Goal: Check status: Check status

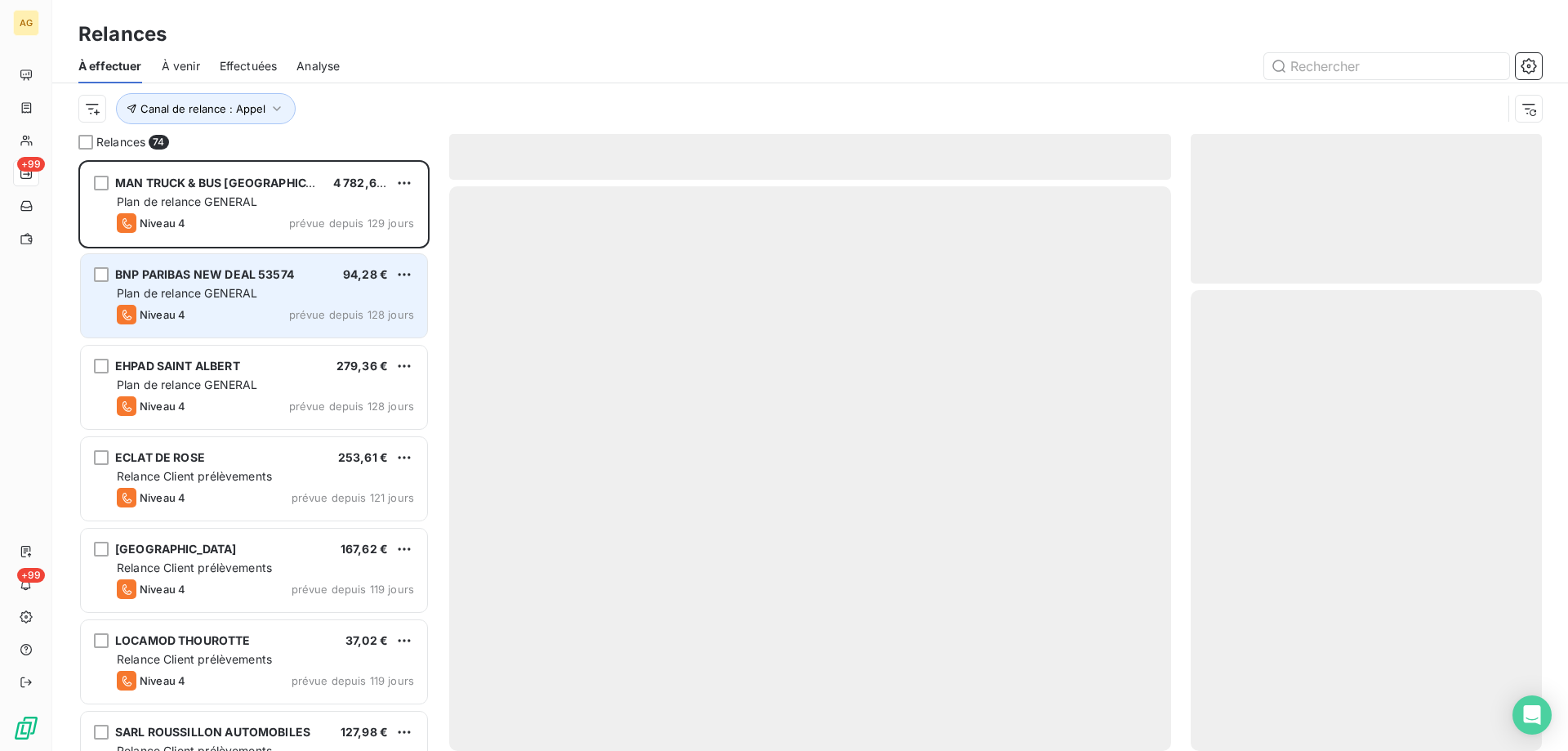
scroll to position [579, 338]
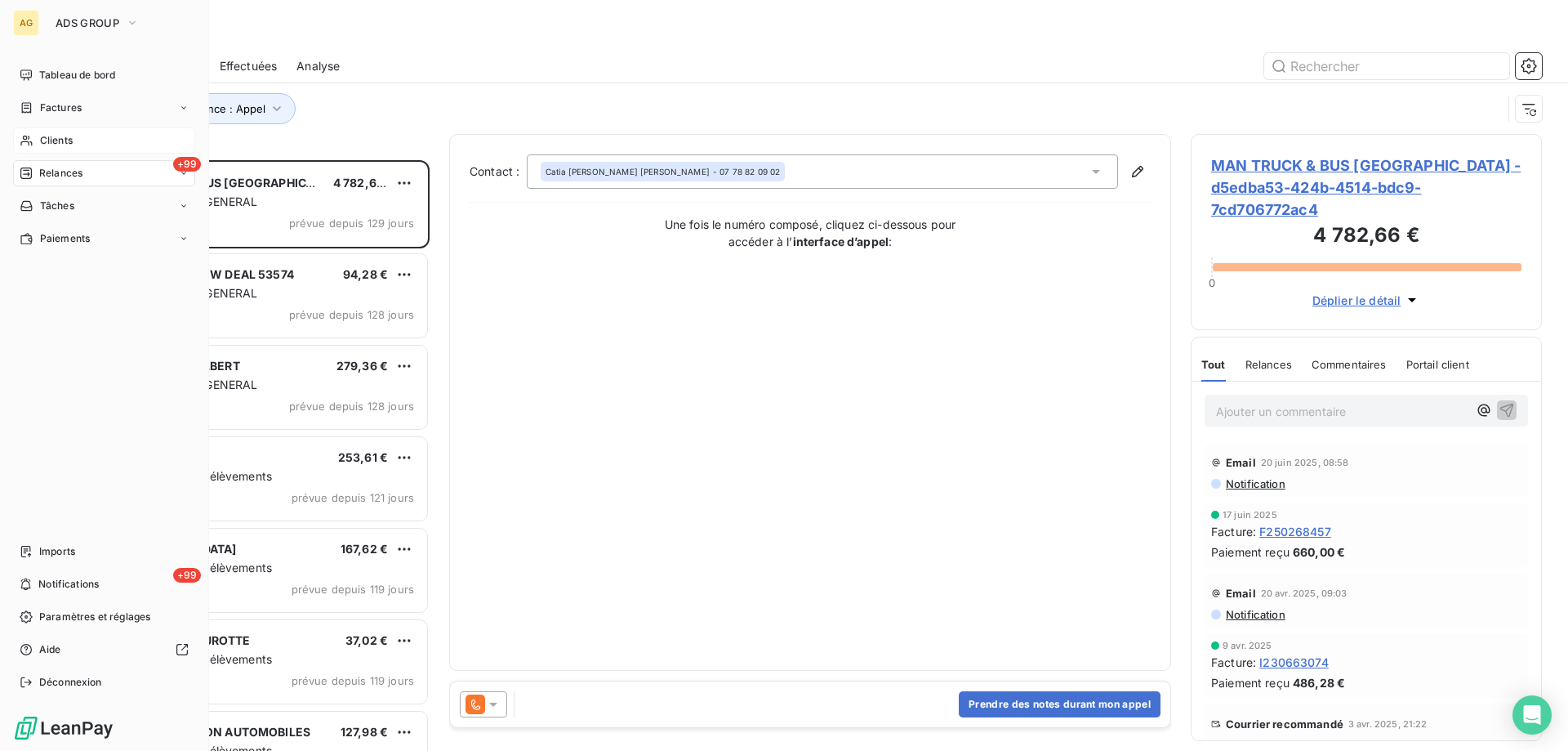
click at [36, 142] on div "Clients" at bounding box center [104, 140] width 182 height 26
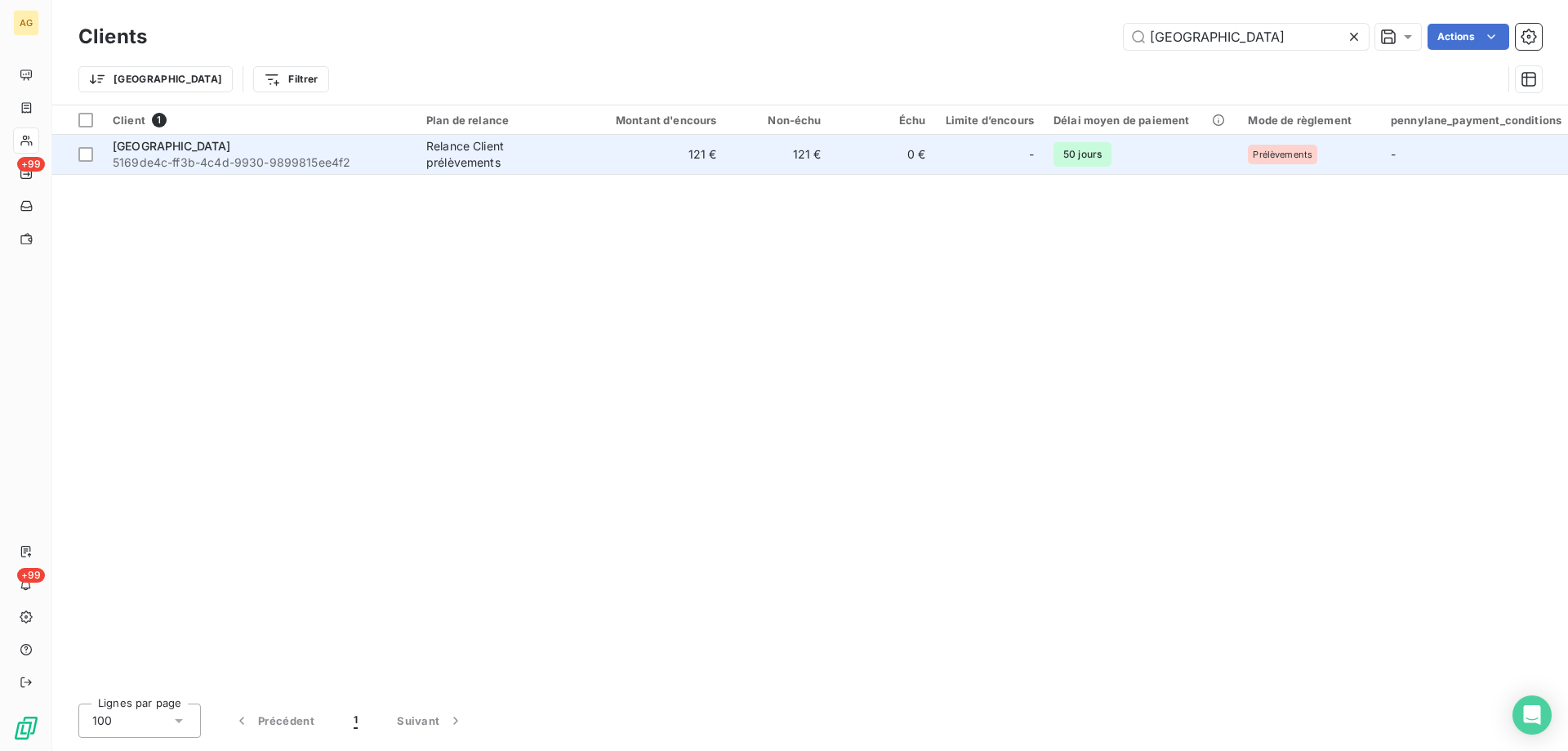
type input "[GEOGRAPHIC_DATA]"
click at [147, 162] on span "5169de4c-ff3b-4c4d-9930-9899815ee4f2" at bounding box center [259, 163] width 294 height 16
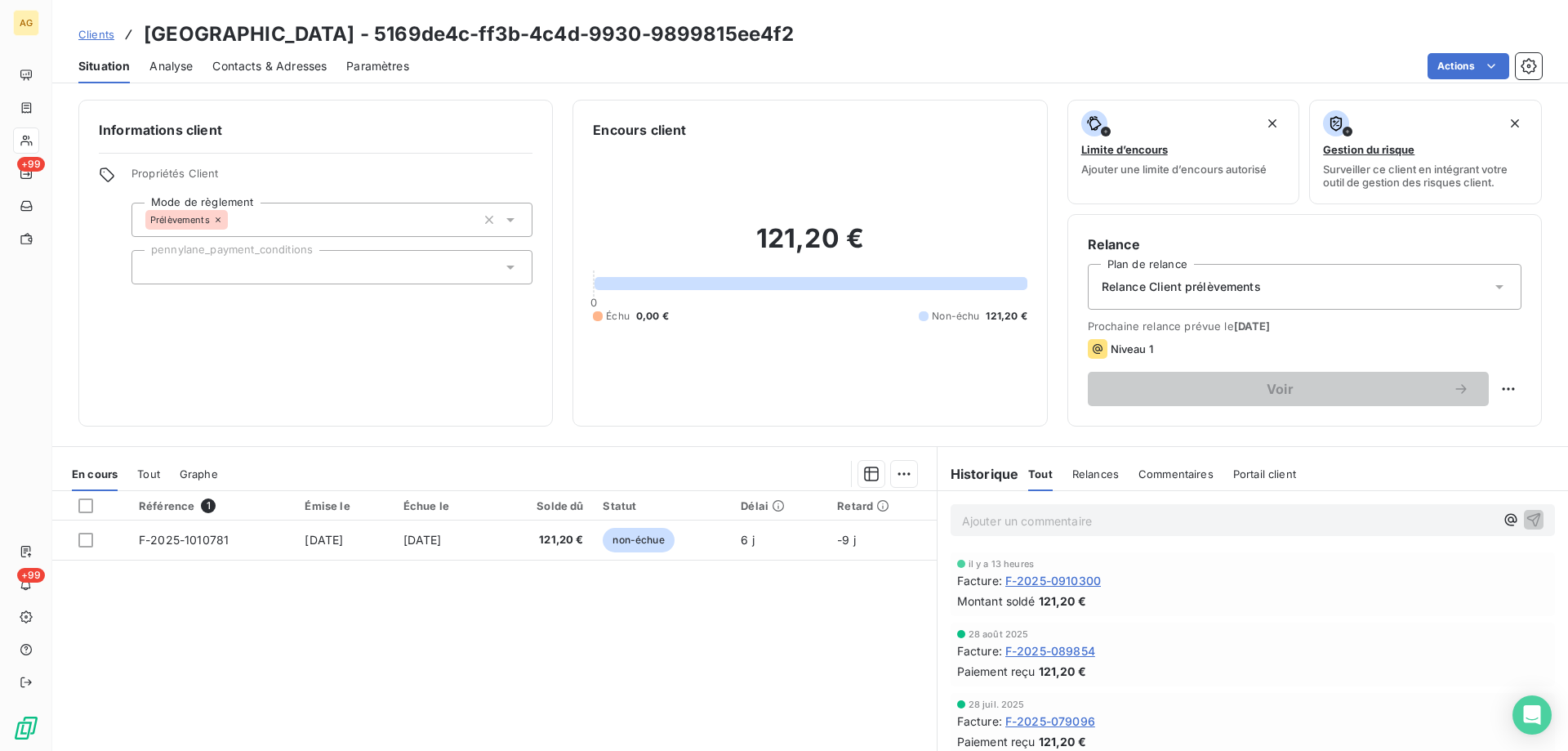
click at [150, 473] on span "Tout" at bounding box center [148, 474] width 23 height 13
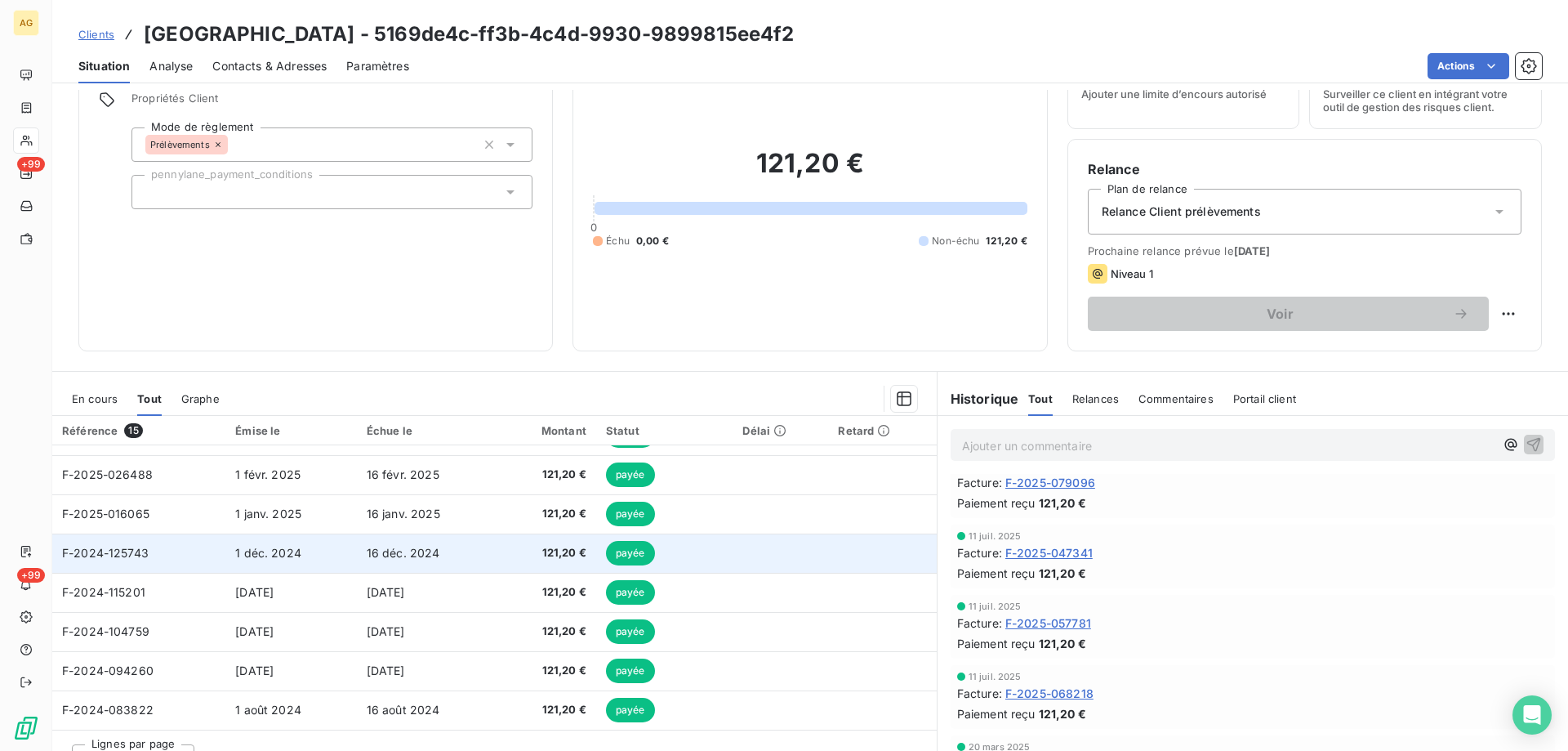
scroll to position [104, 0]
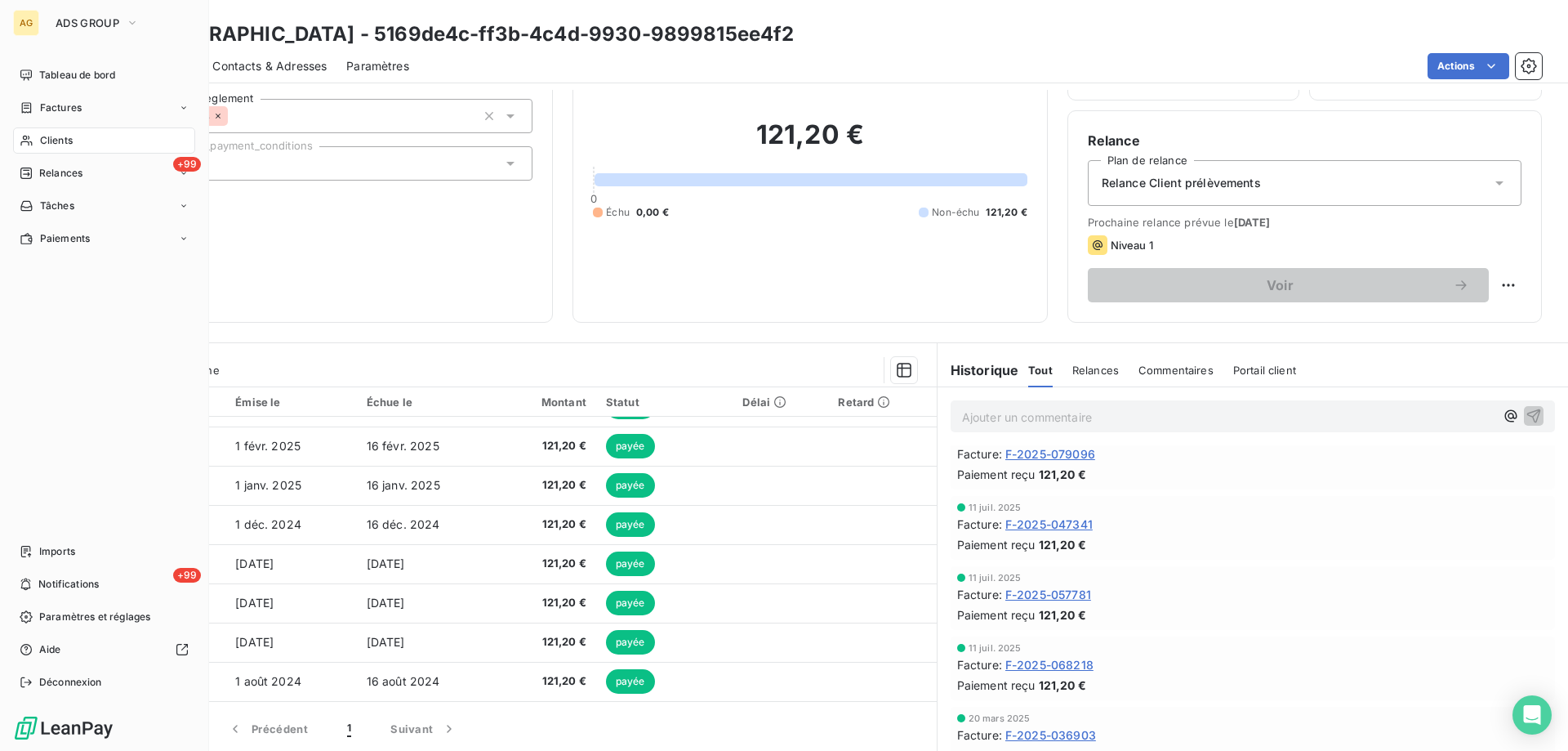
drag, startPoint x: 48, startPoint y: 147, endPoint x: 60, endPoint y: 143, distance: 12.6
click at [48, 147] on span "Clients" at bounding box center [56, 140] width 33 height 15
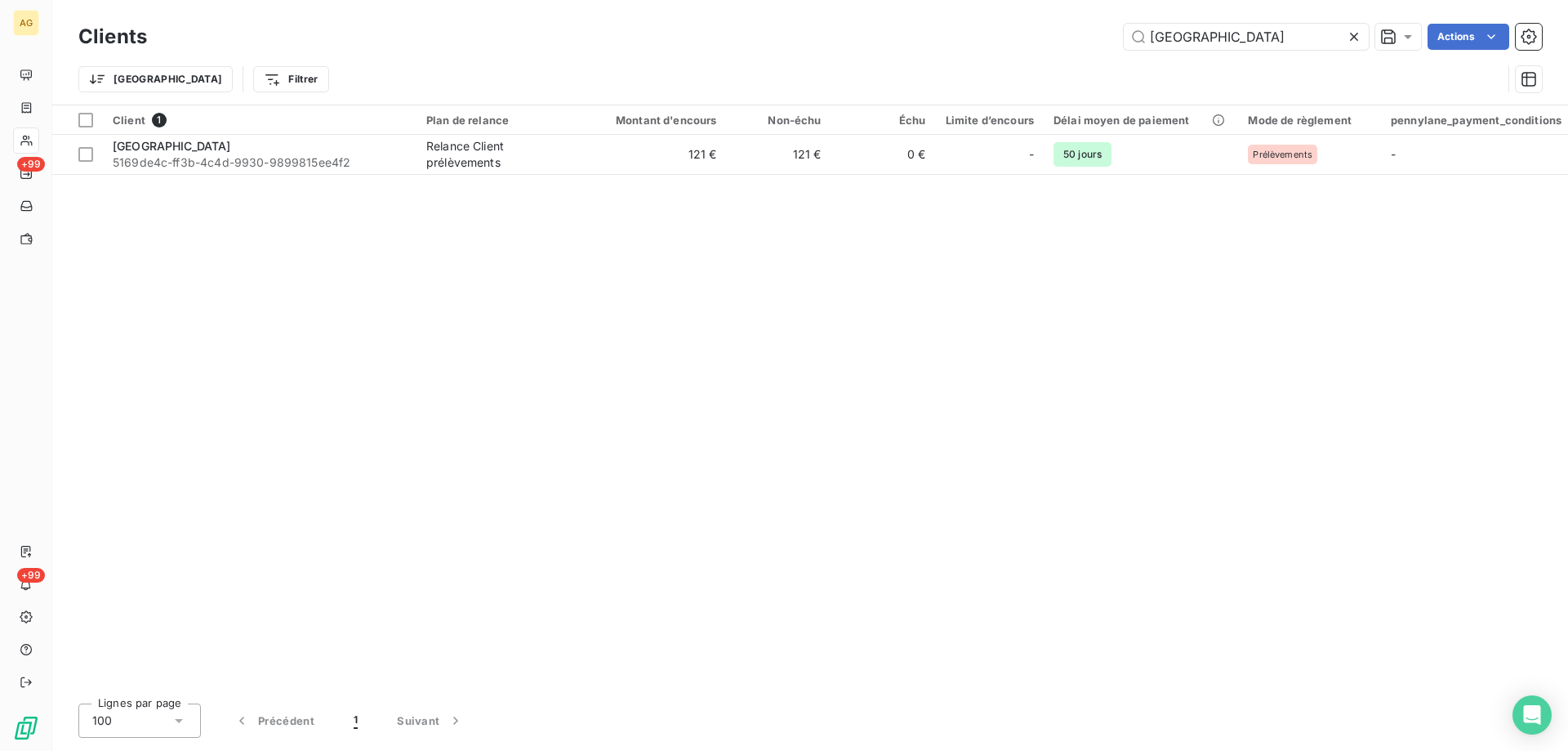
drag, startPoint x: 1094, startPoint y: 45, endPoint x: 968, endPoint y: 44, distance: 126.0
click at [973, 44] on div "villa roma Actions" at bounding box center [855, 36] width 1375 height 26
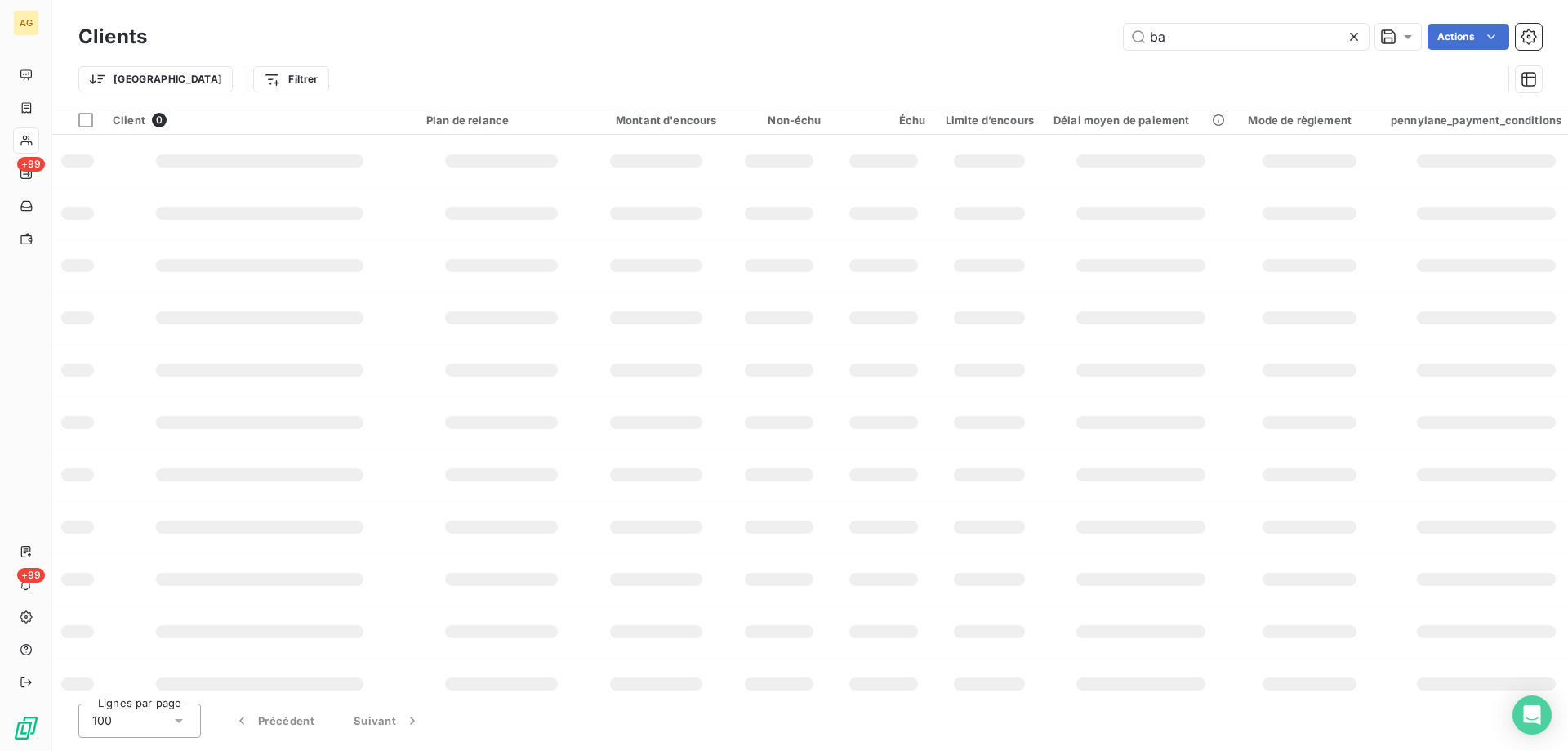
type input "b"
type input "[GEOGRAPHIC_DATA]"
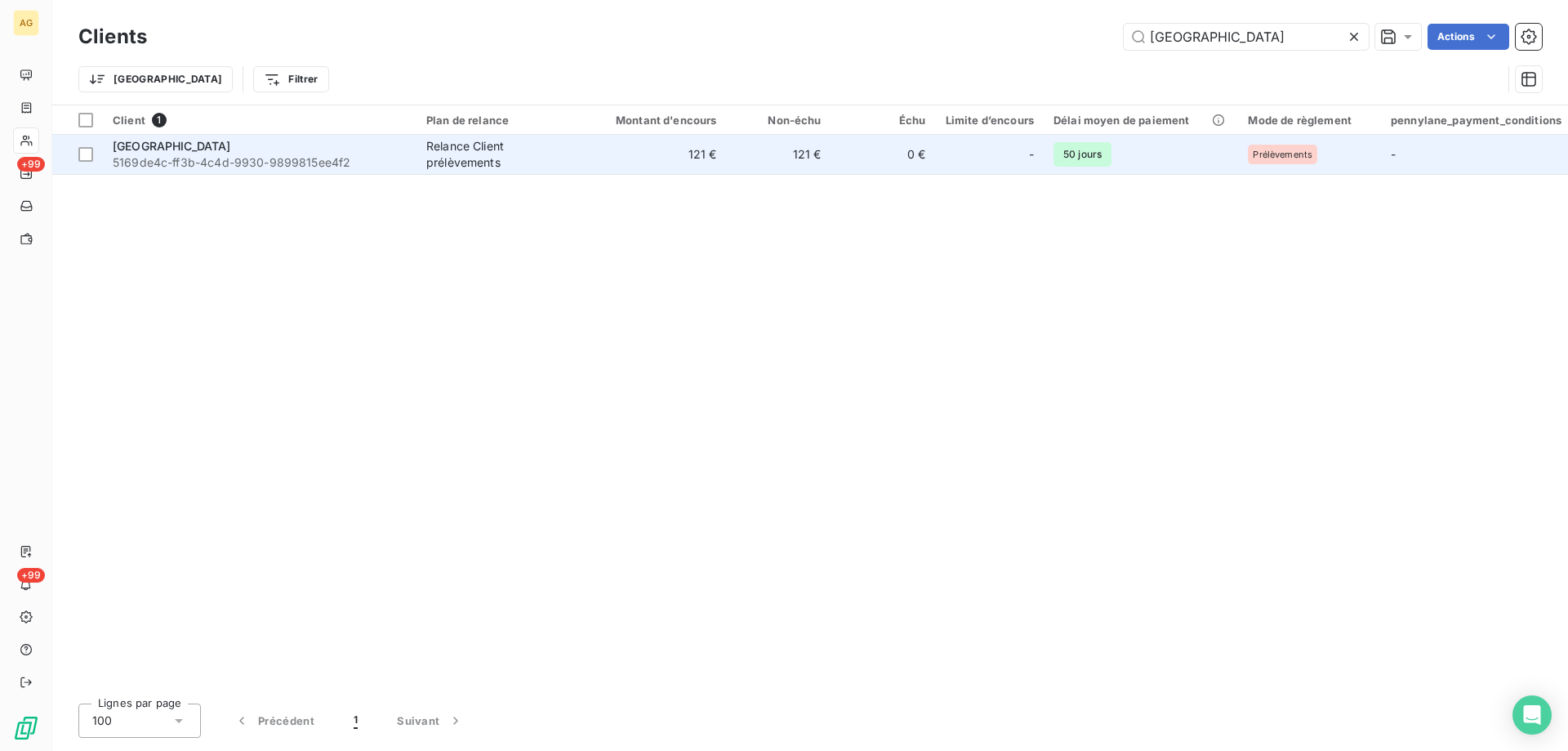
click at [132, 155] on span "5169de4c-ff3b-4c4d-9930-9899815ee4f2" at bounding box center [259, 163] width 294 height 16
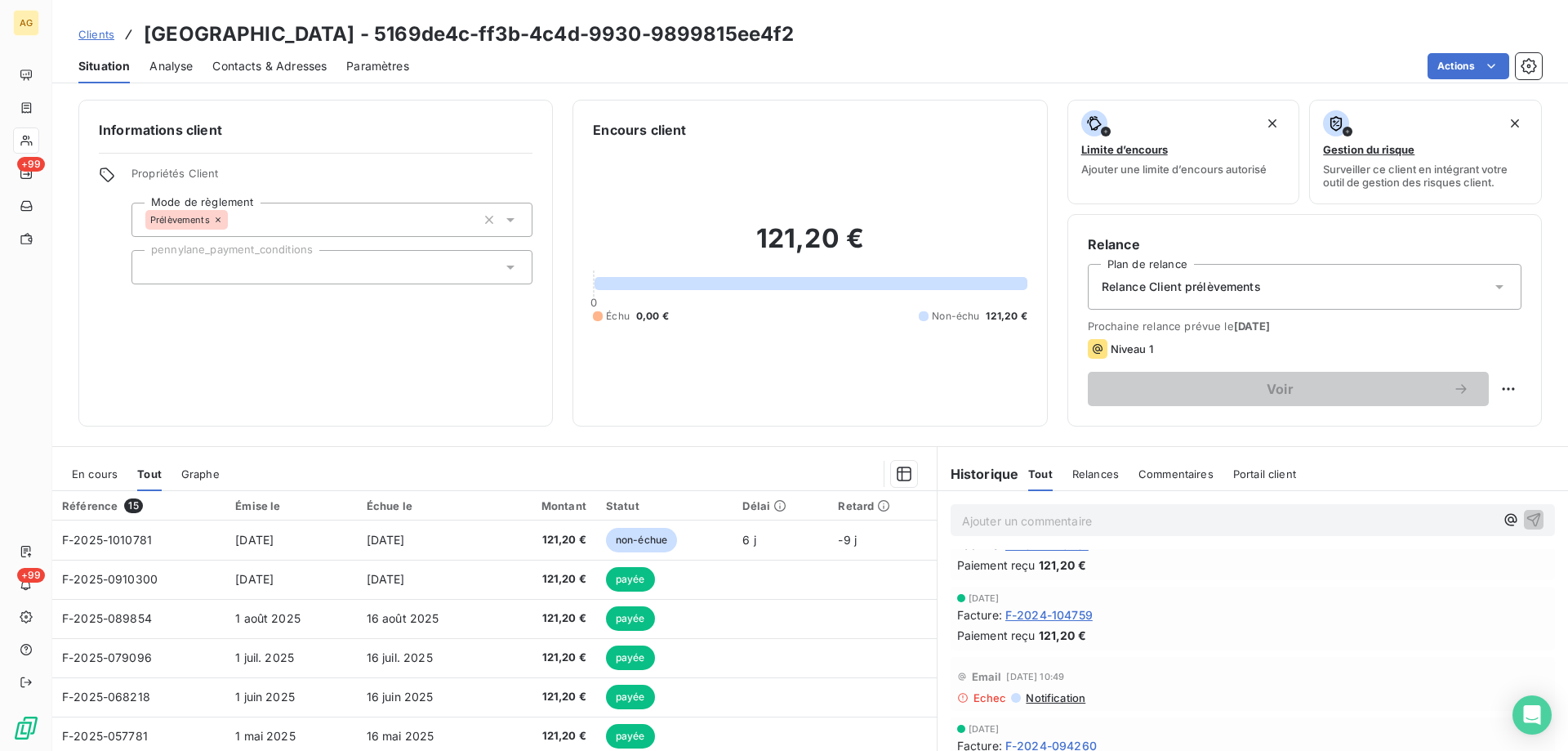
click at [79, 471] on span "En cours" at bounding box center [94, 474] width 45 height 13
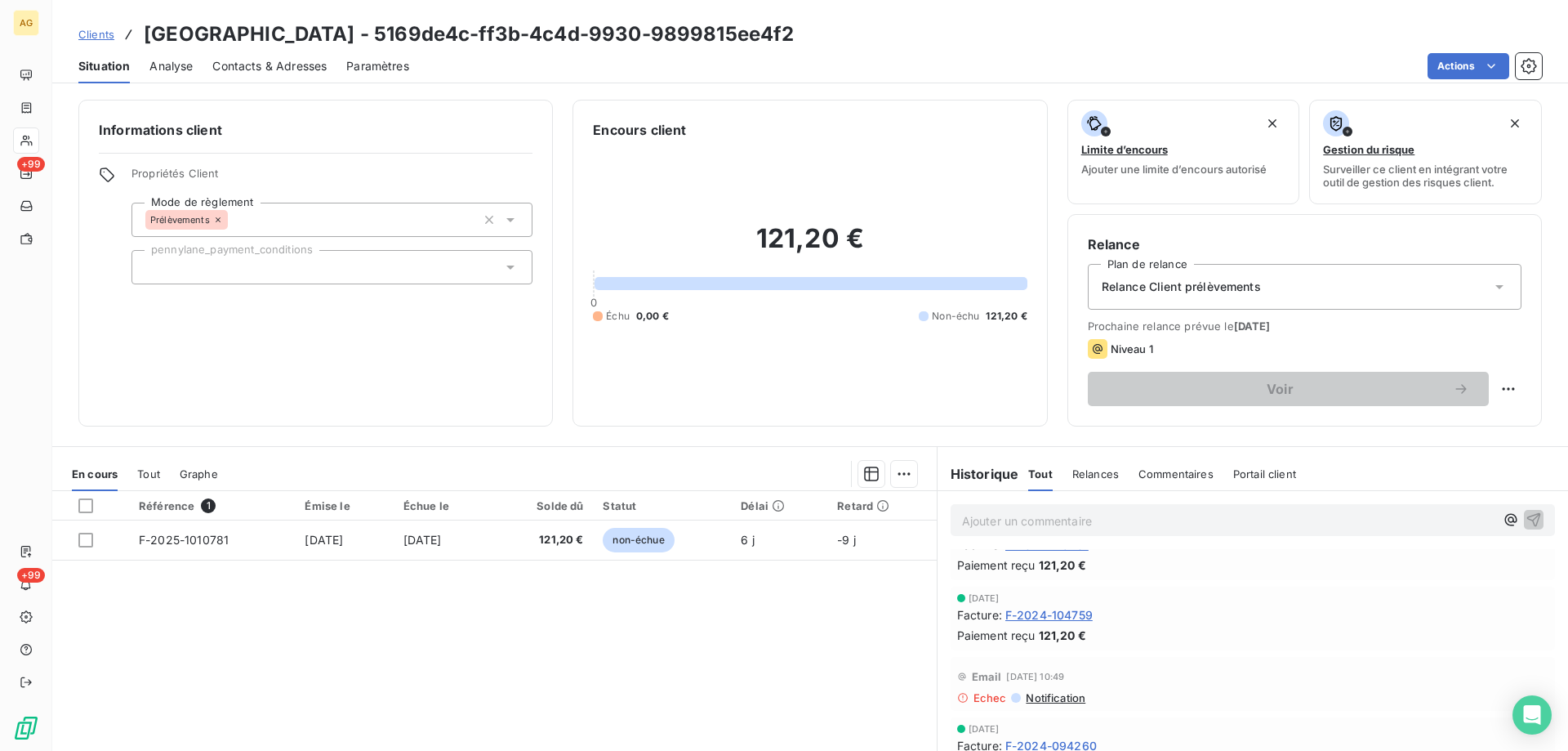
click at [199, 476] on span "Graphe" at bounding box center [198, 474] width 38 height 13
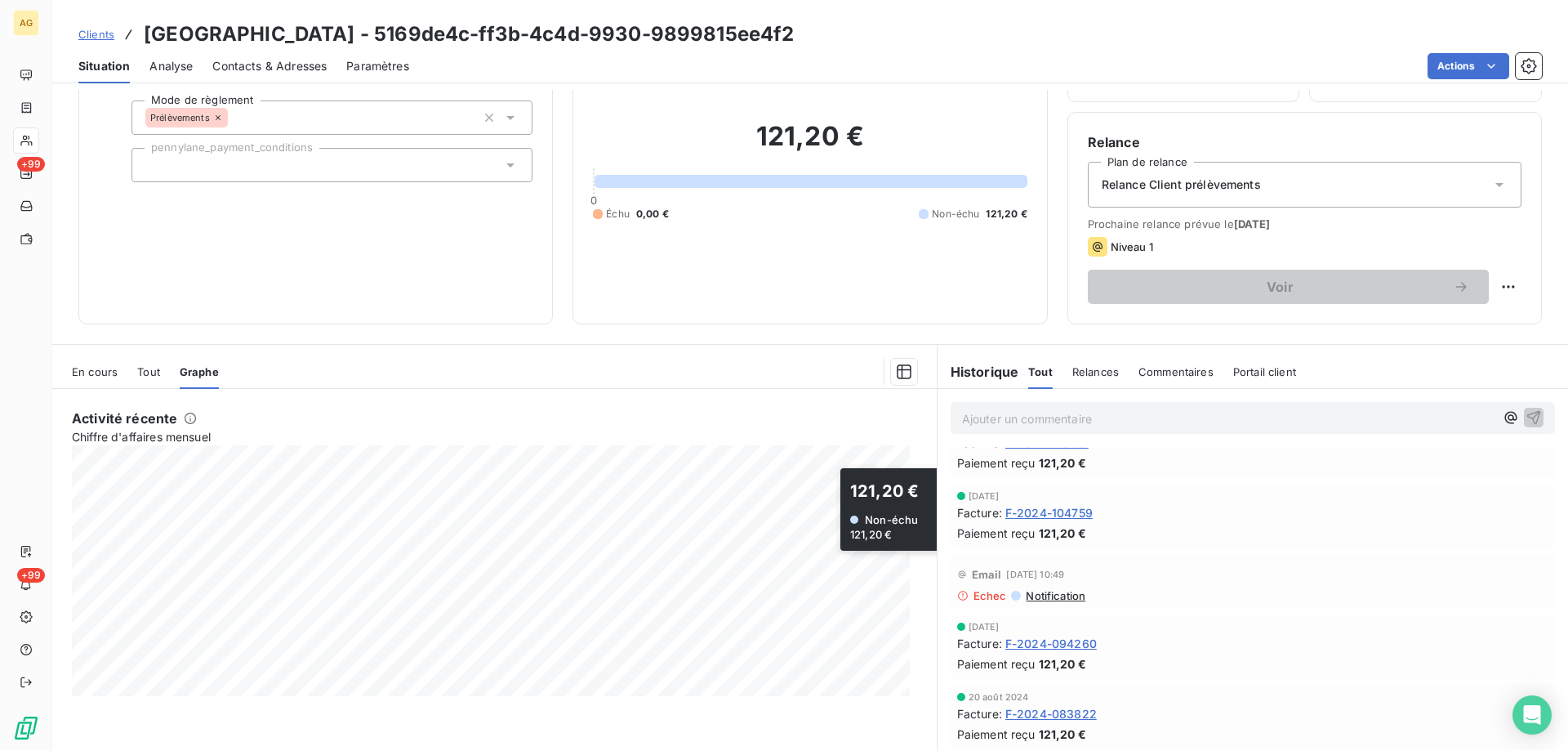
scroll to position [104, 0]
click at [94, 364] on span "En cours" at bounding box center [94, 370] width 45 height 13
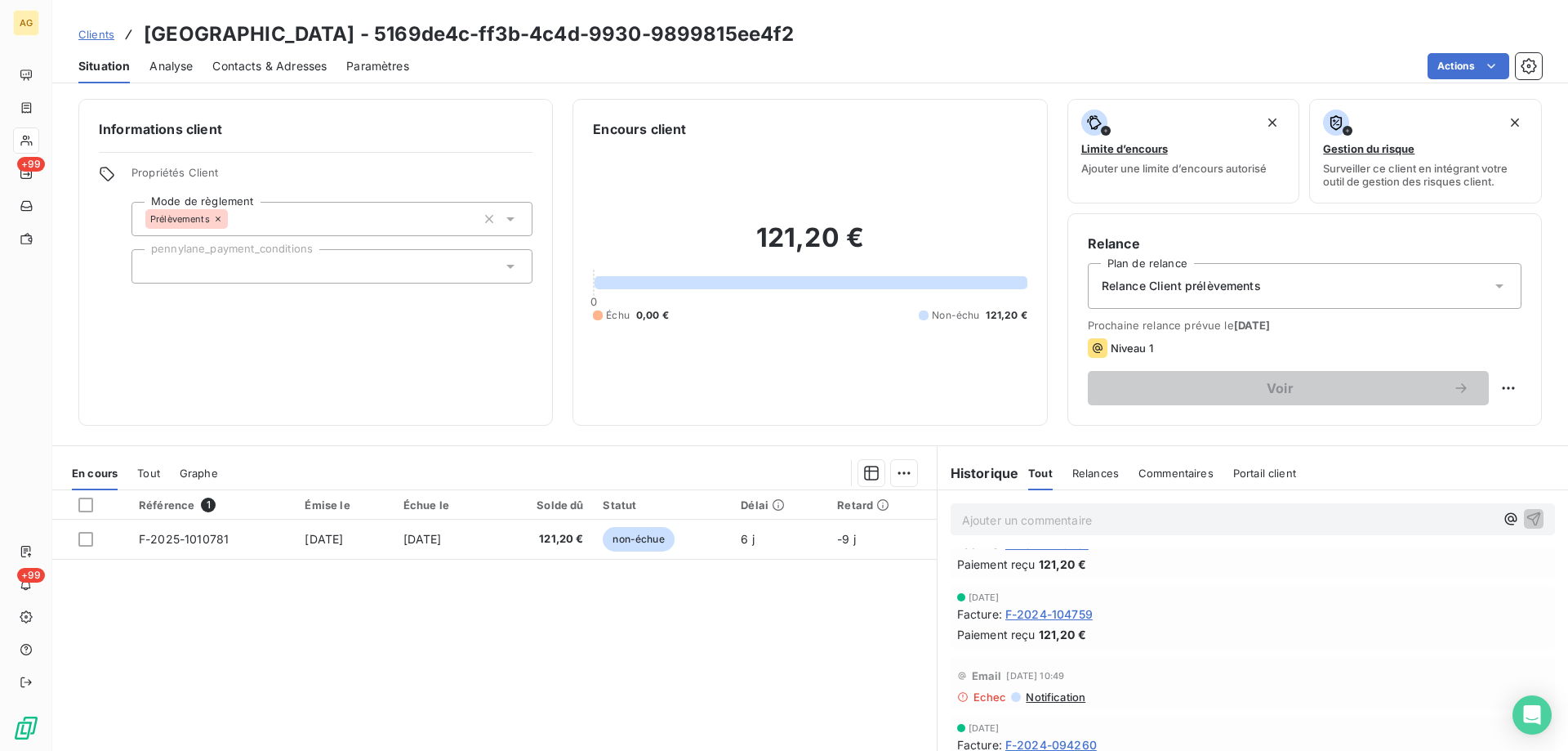
scroll to position [0, 0]
